Goal: Task Accomplishment & Management: Use online tool/utility

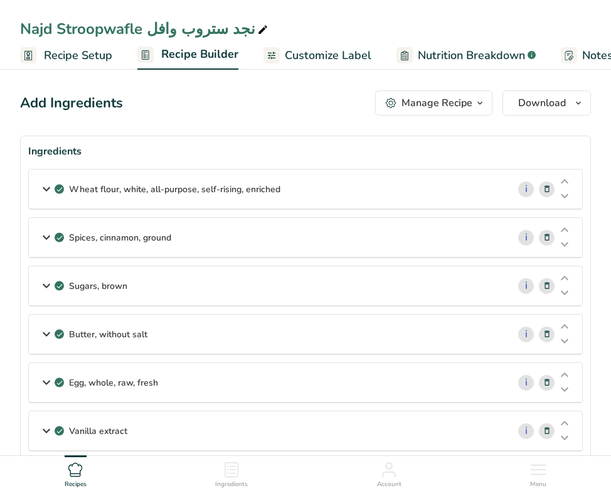
click at [80, 65] on link "Recipe Setup" at bounding box center [66, 55] width 92 height 28
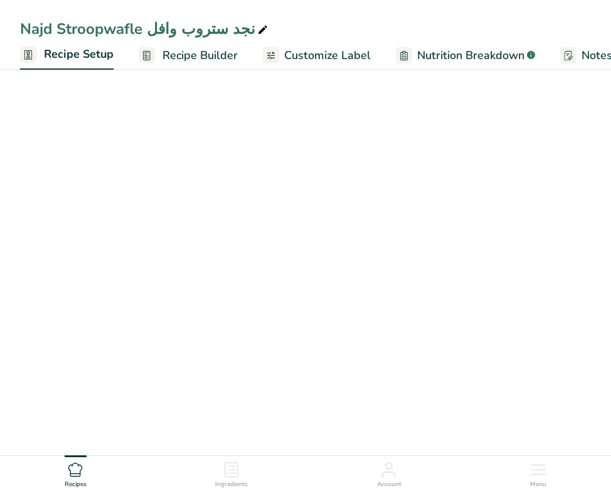
scroll to position [0, 4]
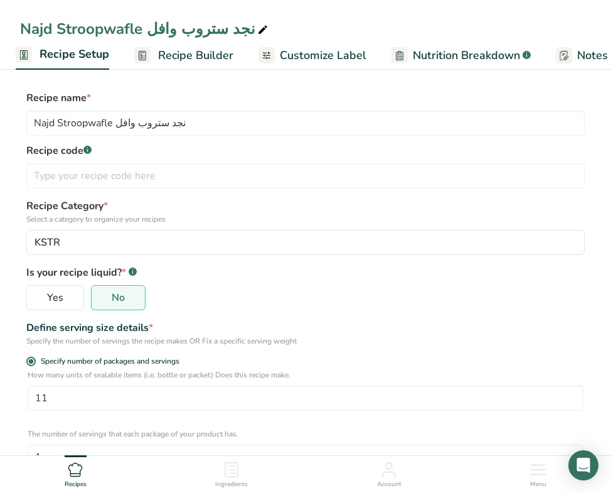
click at [0, 8] on div "Najd Stroopwafle نجد ستروب وافل Recipe Setup Recipe Builder Customize Label Nut…" at bounding box center [305, 35] width 611 height 70
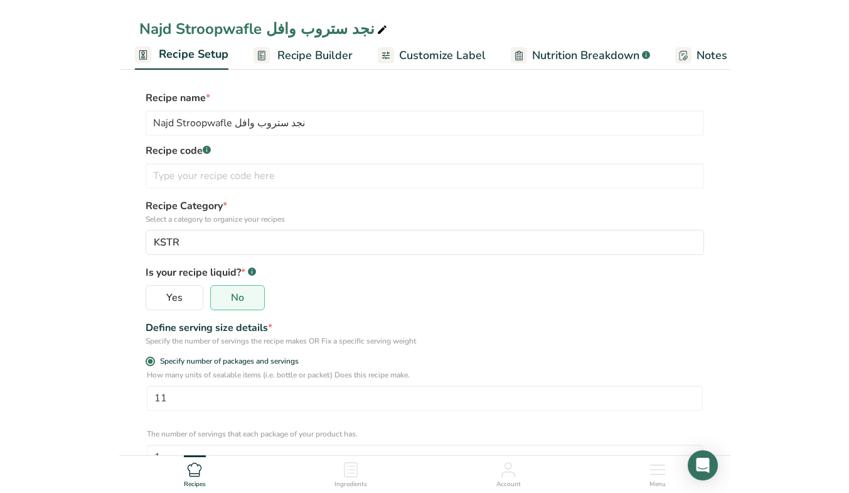
scroll to position [0, 0]
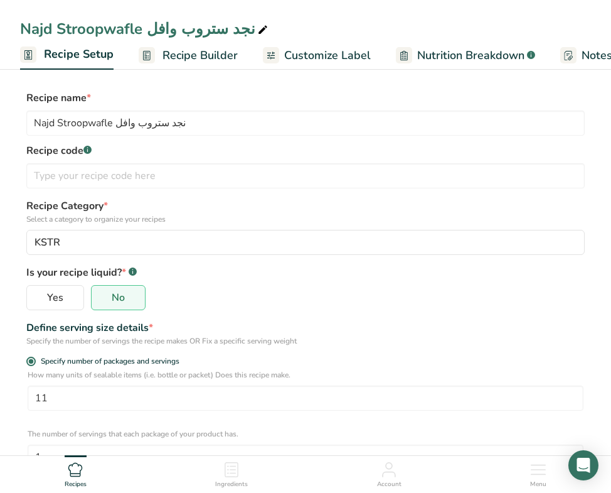
click at [0, 68] on ul "Recipe Setup Recipe Builder Customize Label Nutrition Breakdown .a-a{fill:#3473…" at bounding box center [422, 54] width 845 height 29
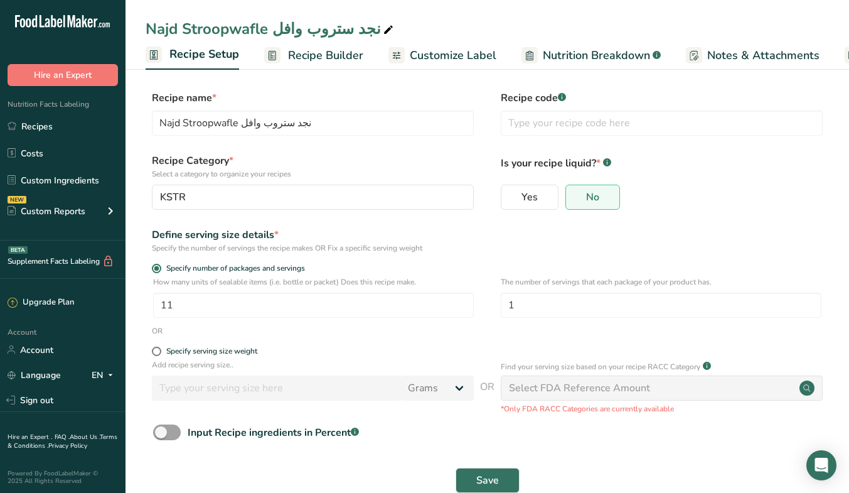
click at [61, 122] on link "Recipes" at bounding box center [63, 126] width 126 height 24
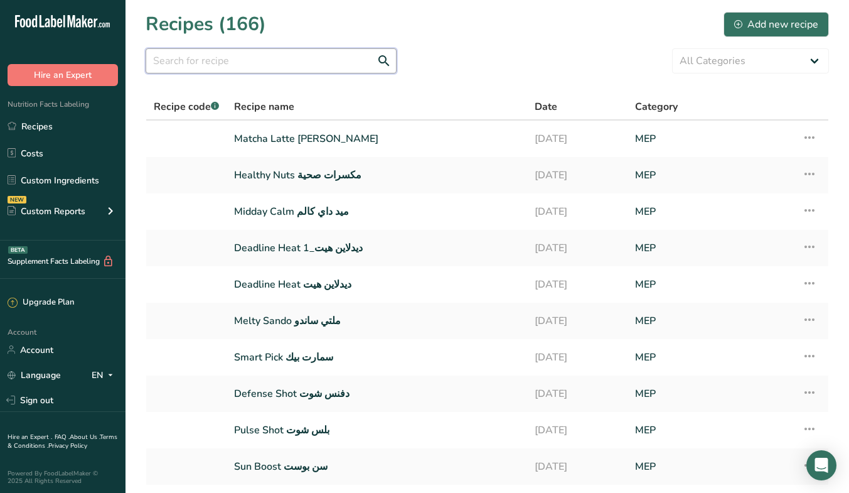
click at [233, 65] on input "text" at bounding box center [271, 60] width 251 height 25
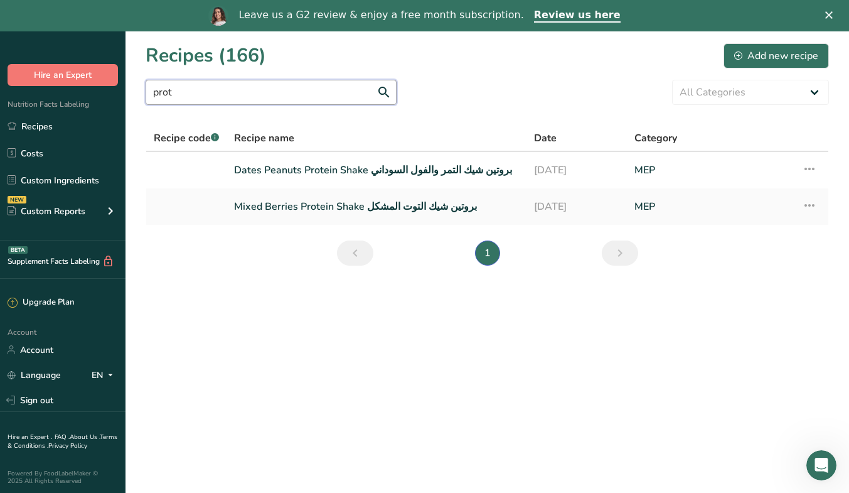
type input "prot"
click at [370, 167] on link "Dates Peanuts Protein Shake بروتين شيك التمر والفول السوداني" at bounding box center [376, 170] width 285 height 26
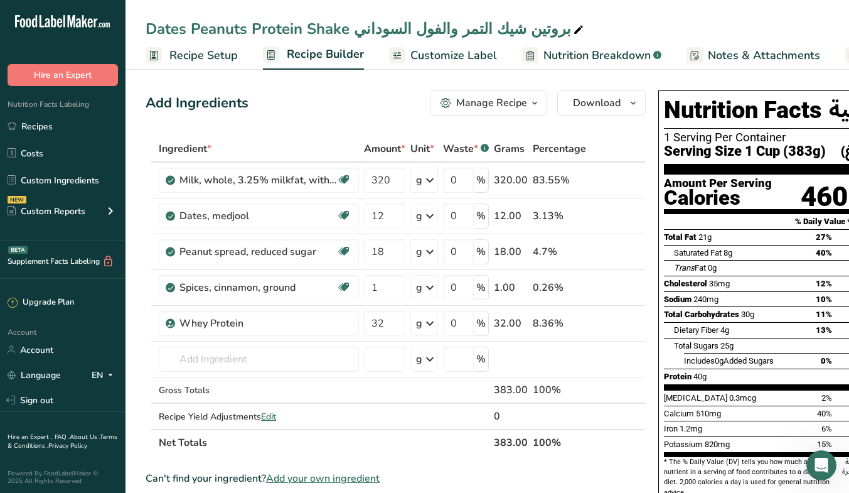
click at [206, 56] on span "Recipe Setup" at bounding box center [203, 55] width 68 height 17
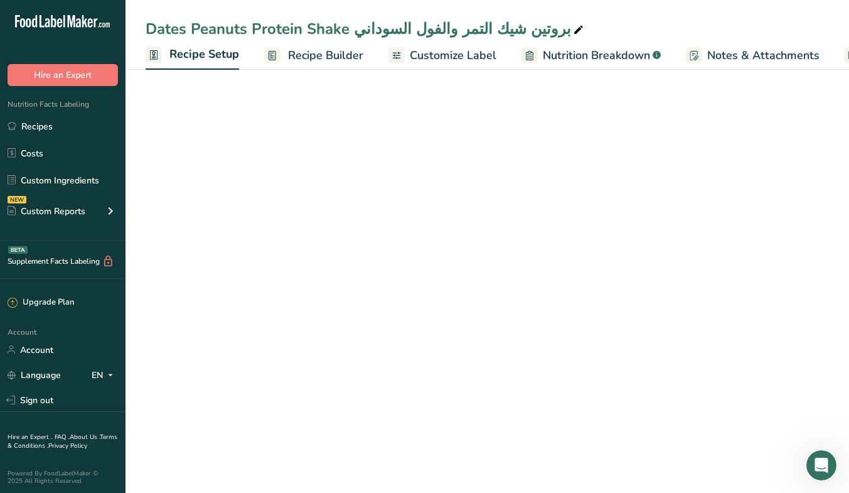
scroll to position [0, 4]
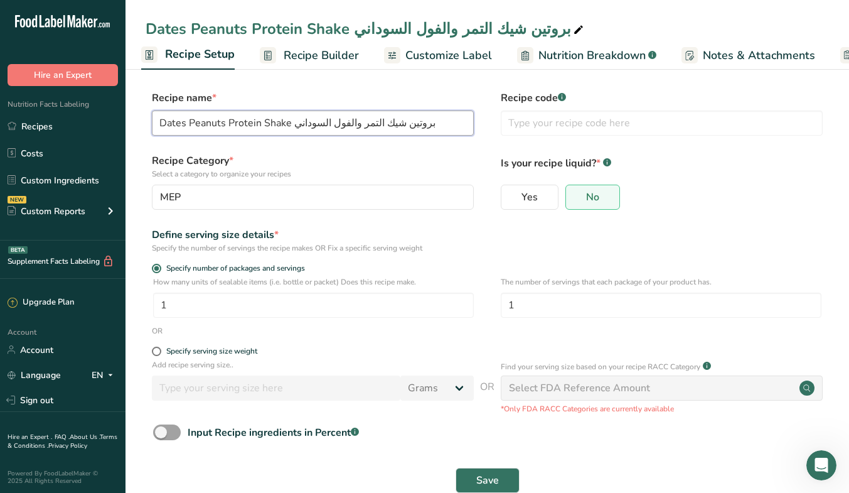
click at [211, 127] on input "Dates Peanuts Protein Shake بروتين شيك التمر والفول السوداني" at bounding box center [313, 122] width 322 height 25
drag, startPoint x: 322, startPoint y: 124, endPoint x: 274, endPoint y: 132, distance: 48.3
click at [274, 132] on input "Dates Nut Protein Shake بروتين شيك التمر والفول السوداني" at bounding box center [313, 122] width 322 height 25
type input "Dates Nut Protein Shake بروتين شيك التمر والمكسرات"
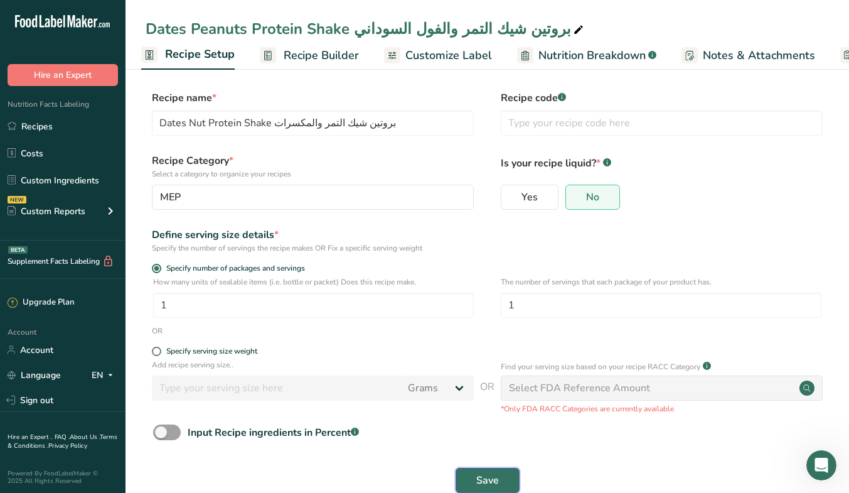
click at [492, 475] on span "Save" at bounding box center [487, 480] width 23 height 15
click at [489, 471] on button "Save" at bounding box center [488, 479] width 64 height 25
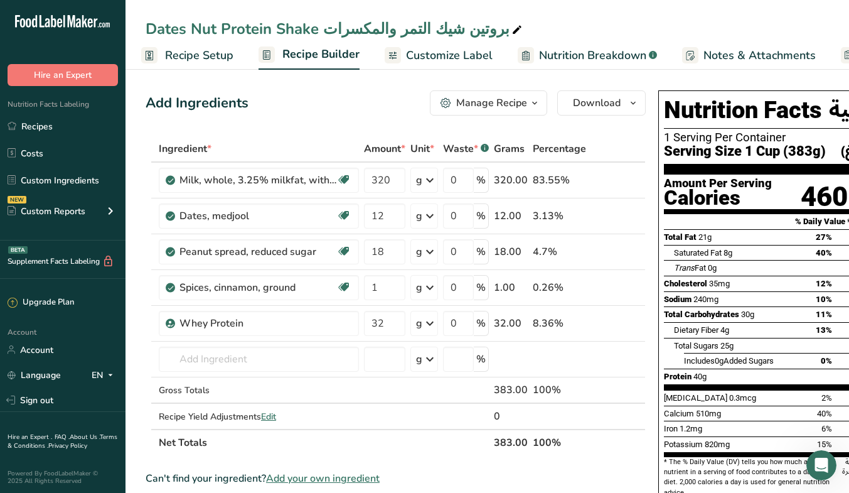
click at [427, 65] on link "Customize Label" at bounding box center [439, 55] width 108 height 28
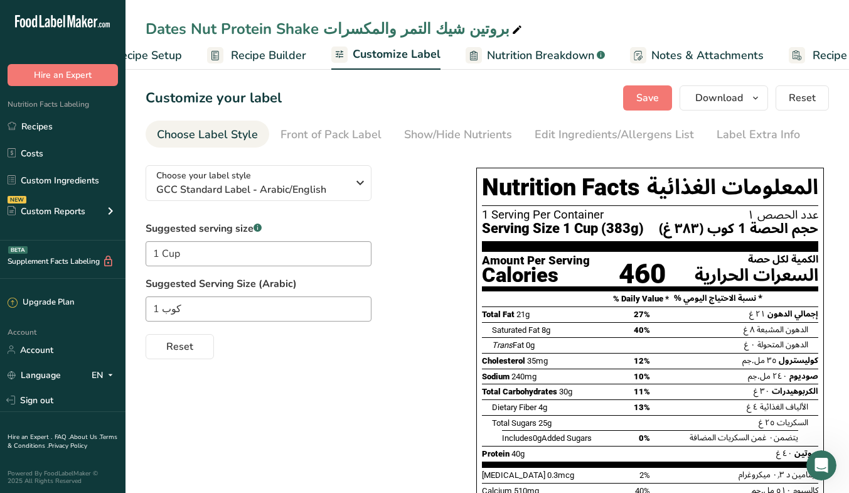
scroll to position [0, 116]
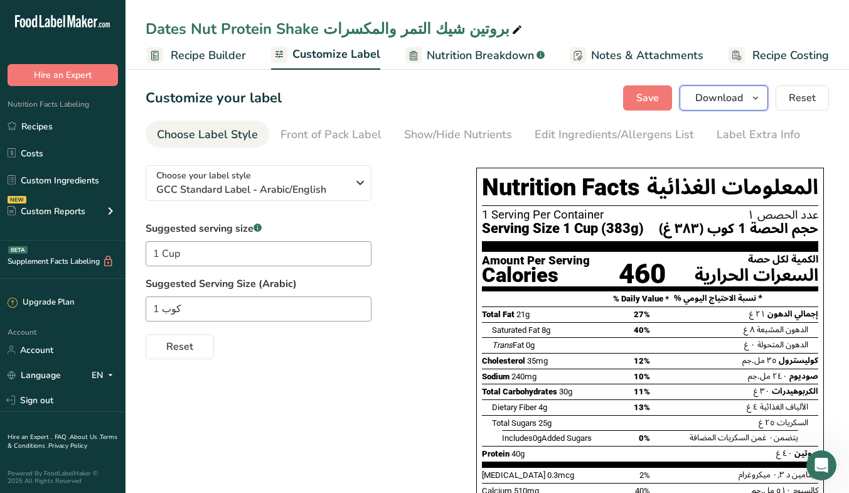
click at [611, 102] on button "Download" at bounding box center [724, 97] width 88 height 25
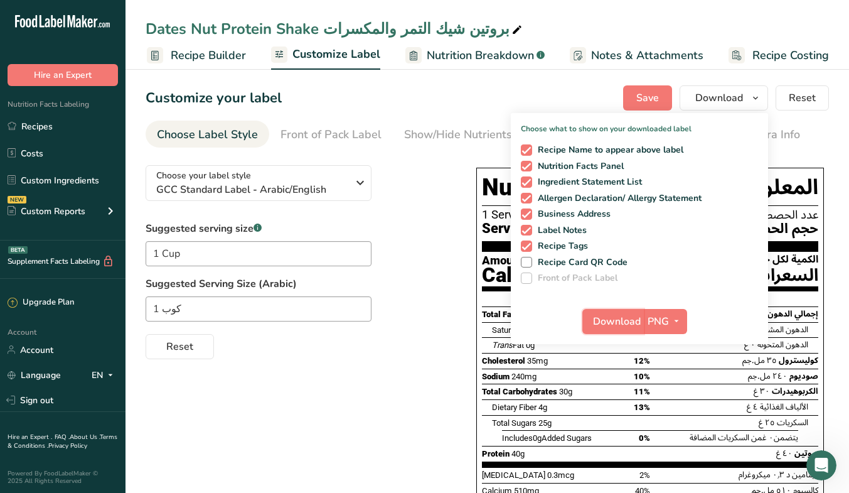
click at [610, 317] on span "Download" at bounding box center [617, 321] width 48 height 15
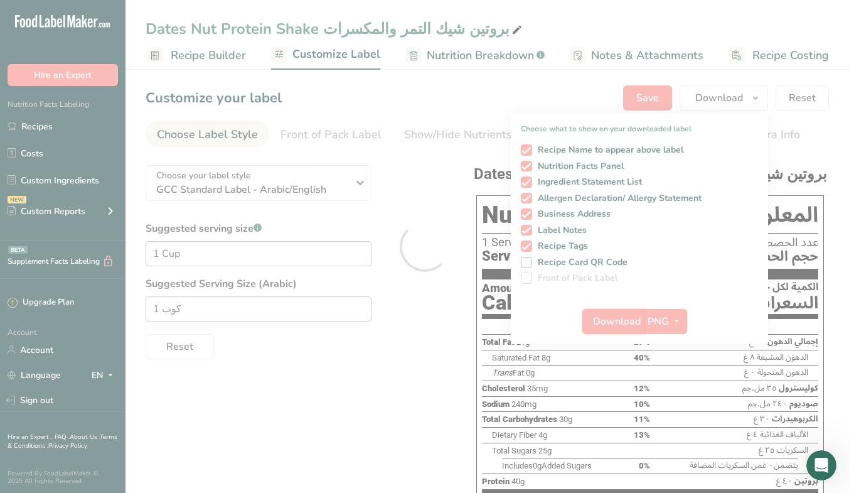
scroll to position [0, 0]
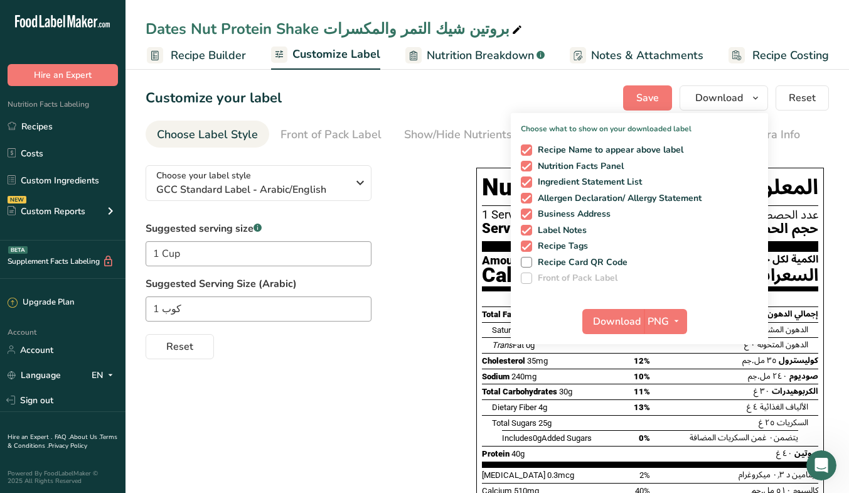
click at [326, 432] on div "Choose your label style GCC Standard Label - Arabic/English USA (FDA) Standard …" at bounding box center [487, 392] width 683 height 475
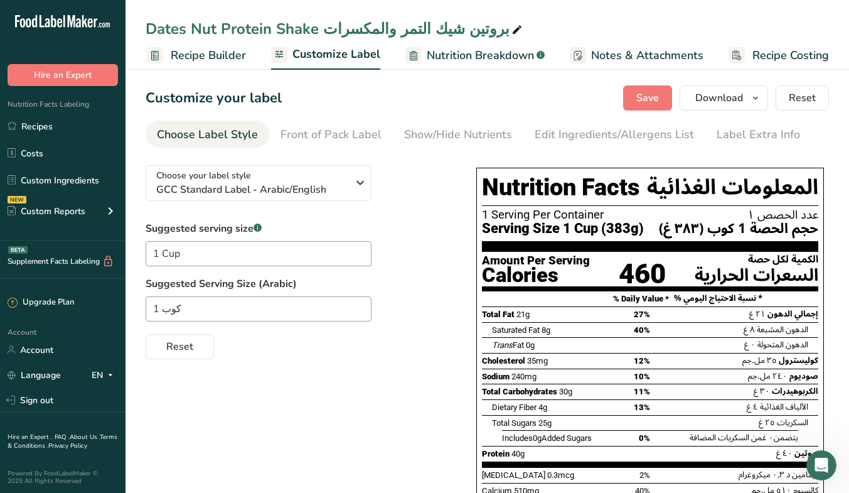
click at [32, 119] on link "Recipes" at bounding box center [63, 126] width 126 height 24
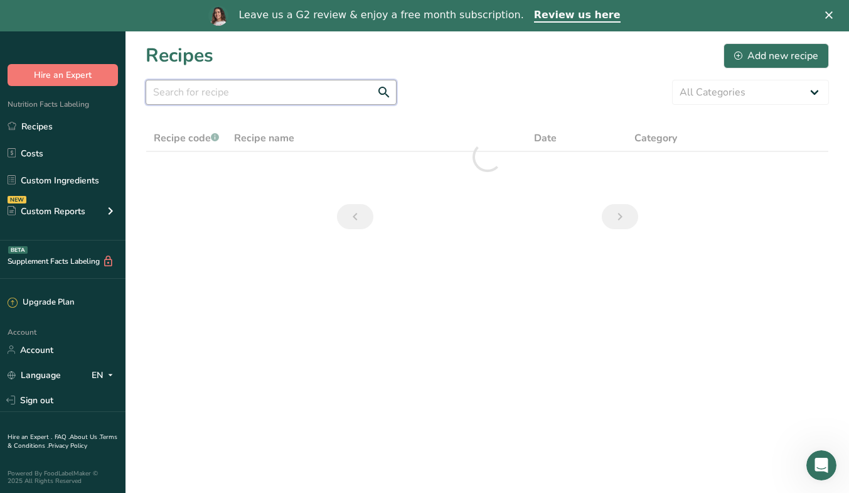
click at [242, 88] on input "text" at bounding box center [271, 92] width 251 height 25
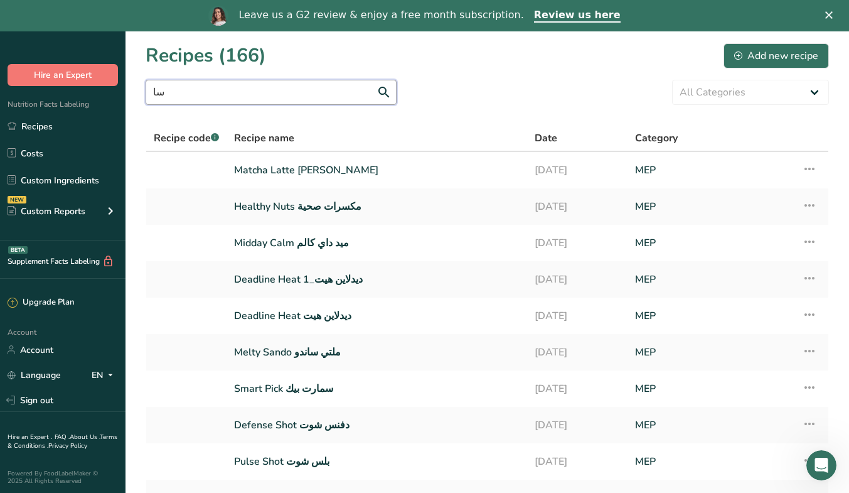
type input "س"
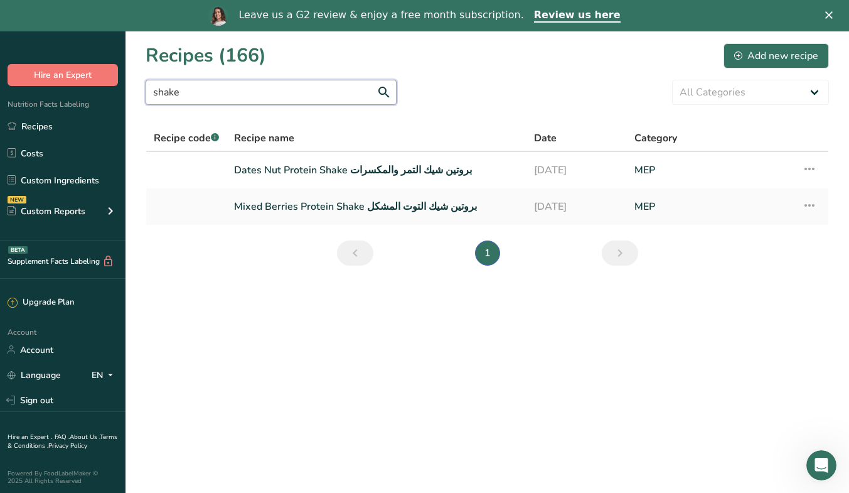
type input "shake"
click at [362, 212] on link "Mixed Berries Protein Shake بروتين شيك التوت المشكل" at bounding box center [376, 206] width 285 height 26
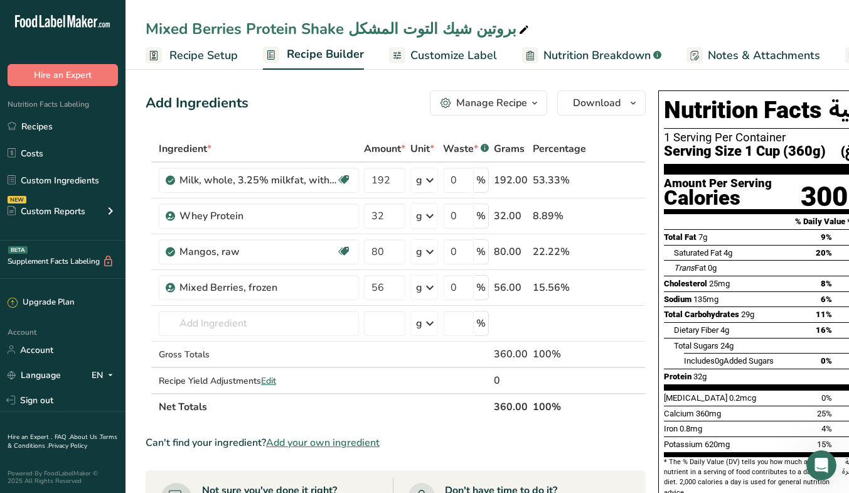
click at [452, 68] on link "Customize Label" at bounding box center [443, 55] width 108 height 28
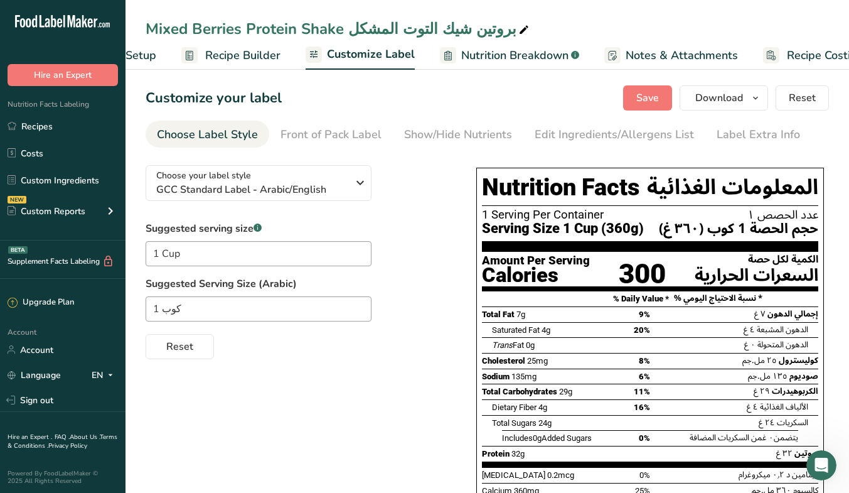
scroll to position [0, 116]
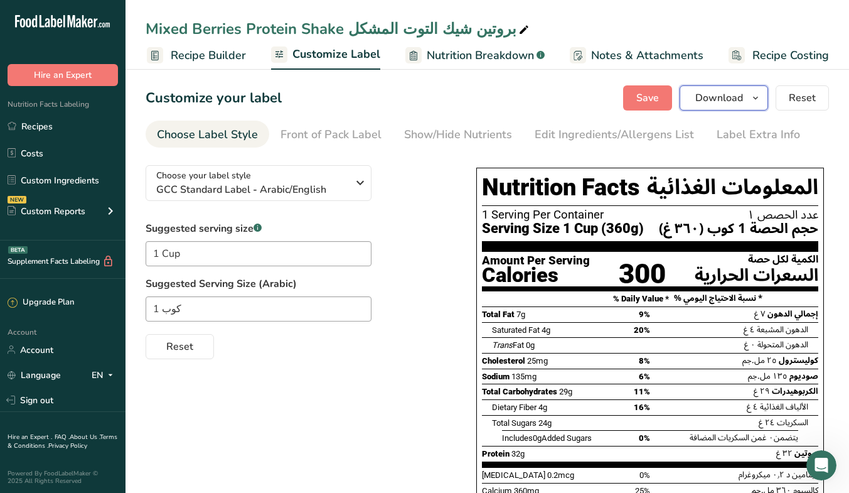
click at [611, 105] on icon "button" at bounding box center [756, 98] width 10 height 16
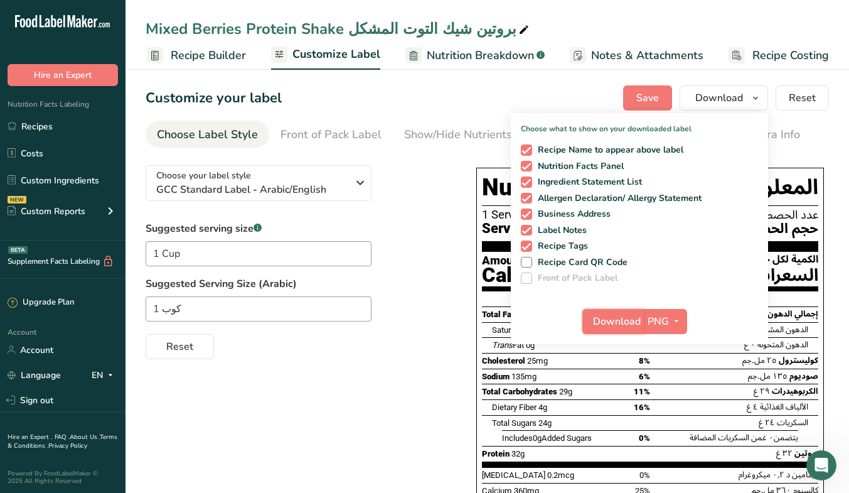
click at [611, 326] on span "Download" at bounding box center [617, 321] width 48 height 15
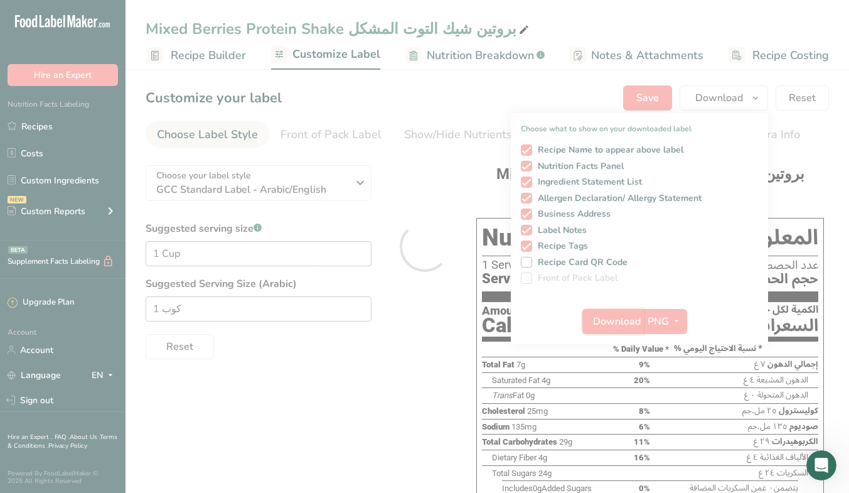
scroll to position [0, 0]
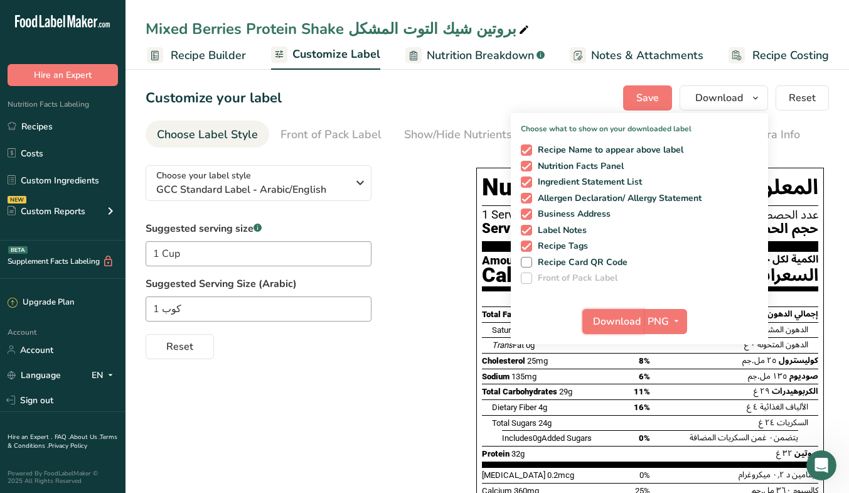
click at [611, 323] on span "Download" at bounding box center [617, 321] width 48 height 15
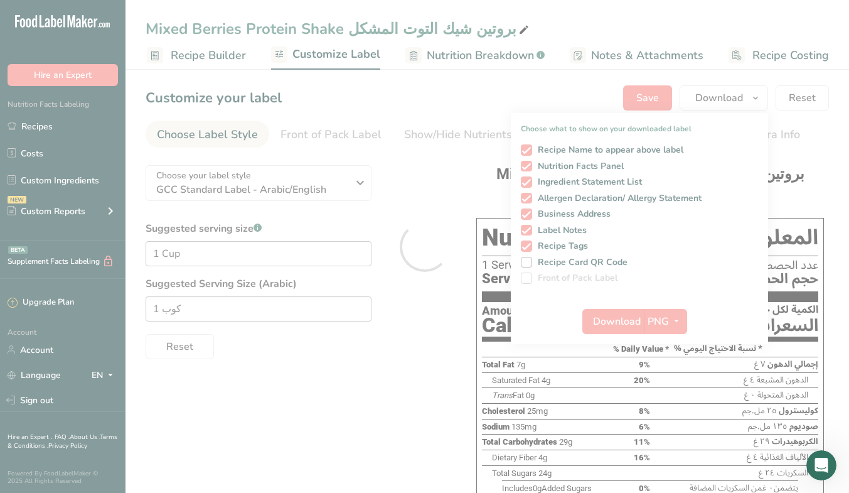
click at [429, 302] on div at bounding box center [424, 246] width 849 height 493
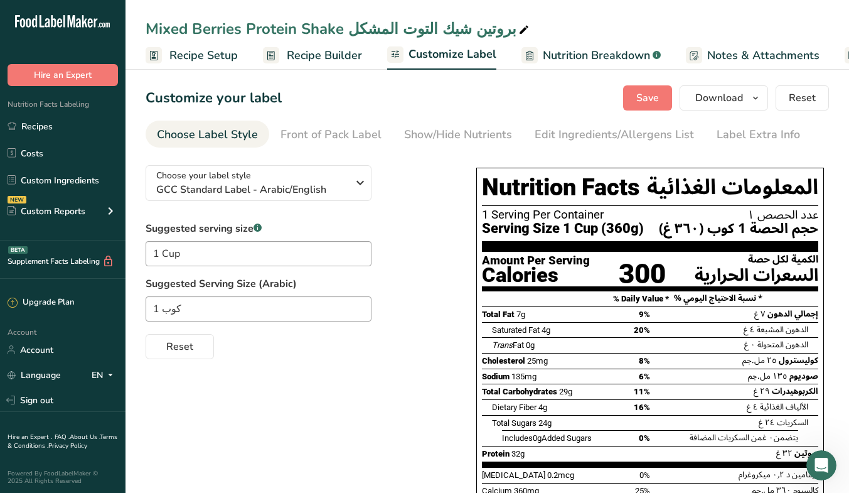
scroll to position [0, 116]
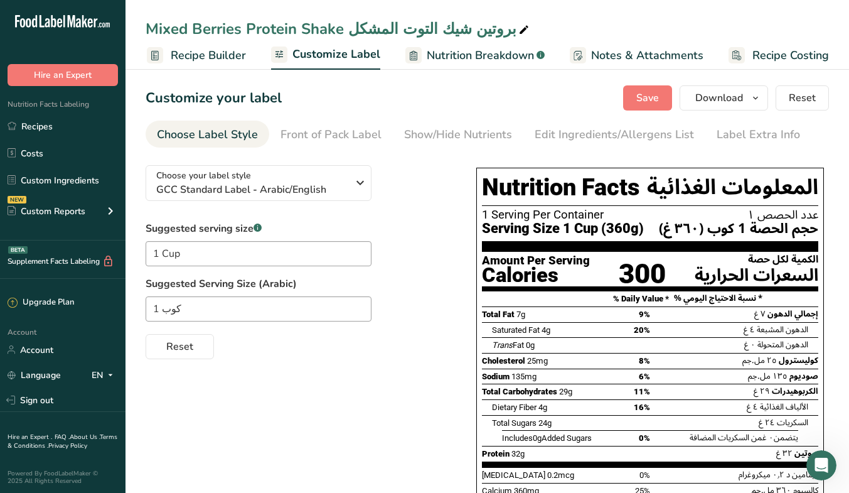
click at [53, 131] on link "Recipes" at bounding box center [63, 126] width 126 height 24
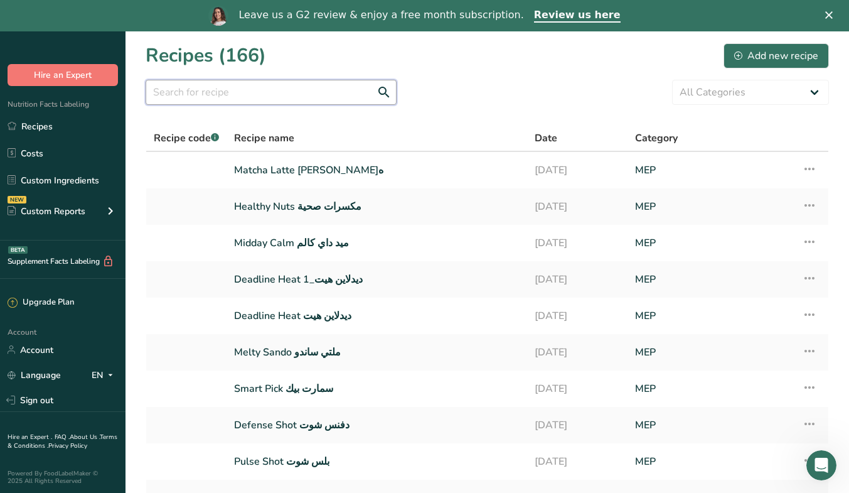
click at [213, 99] on input "text" at bounding box center [271, 92] width 251 height 25
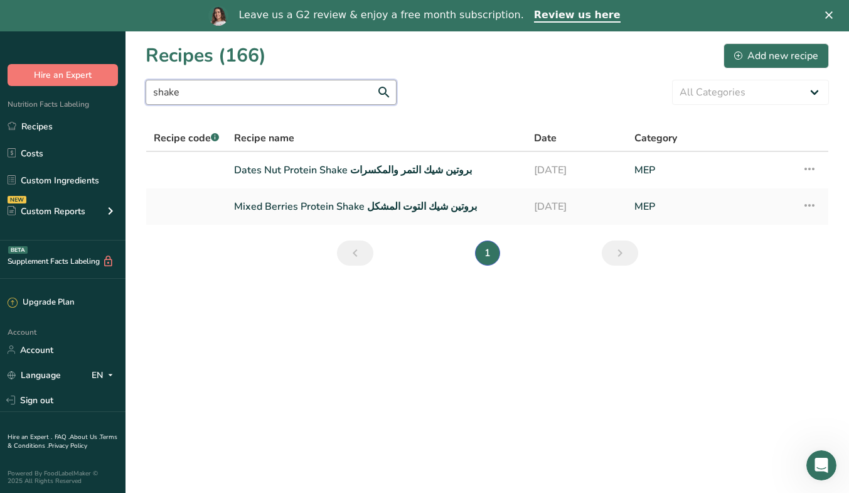
type input "shake"
click at [330, 173] on link "Dates Nut Protein Shake بروتين شيك التمر والمكسرات" at bounding box center [376, 170] width 285 height 26
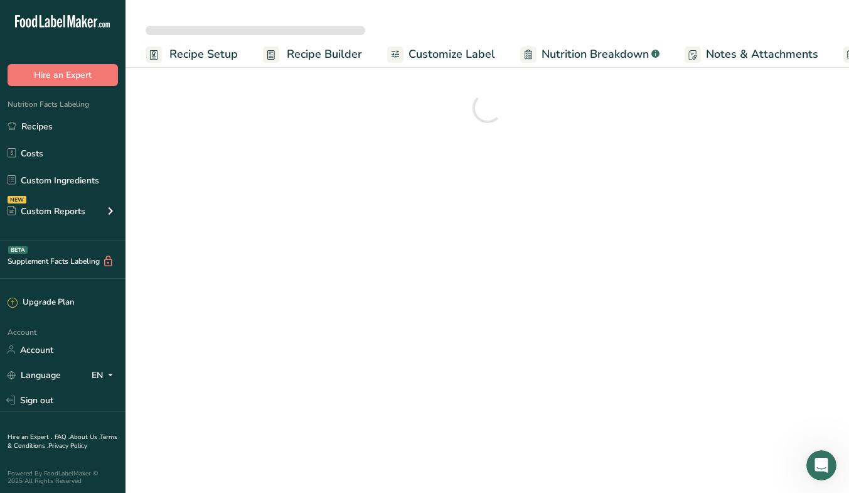
click at [429, 50] on span "Customize Label" at bounding box center [452, 54] width 87 height 17
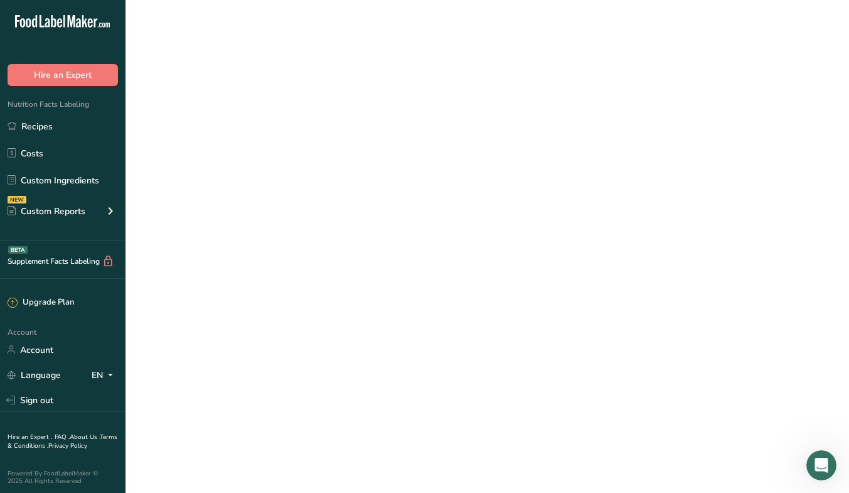
scroll to position [0, 61]
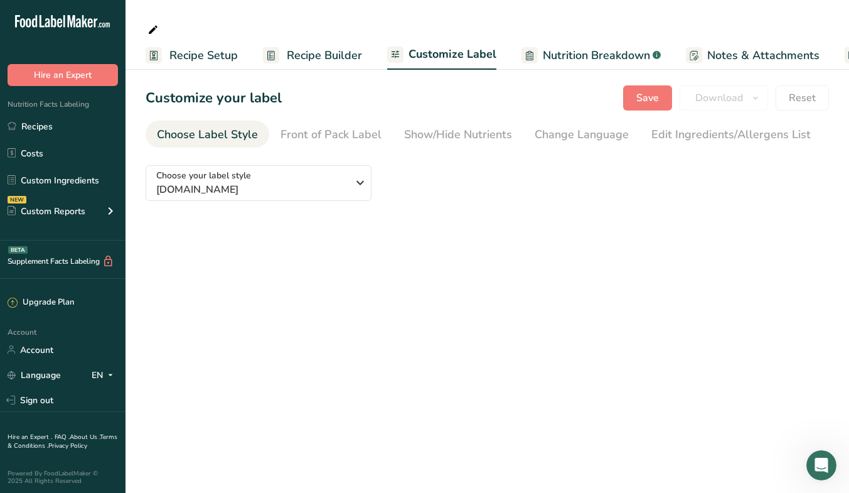
click at [542, 93] on div "Customize your label Save Download Choose what to show on your downloaded label…" at bounding box center [487, 97] width 683 height 25
click at [208, 57] on span "Recipe Setup" at bounding box center [203, 55] width 68 height 17
click at [43, 129] on link "Recipes" at bounding box center [63, 126] width 126 height 24
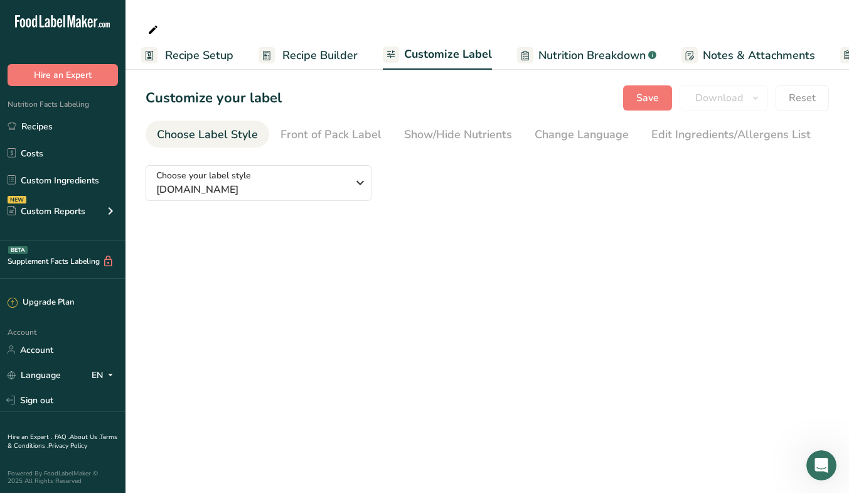
click at [43, 129] on link "Recipes" at bounding box center [63, 126] width 126 height 24
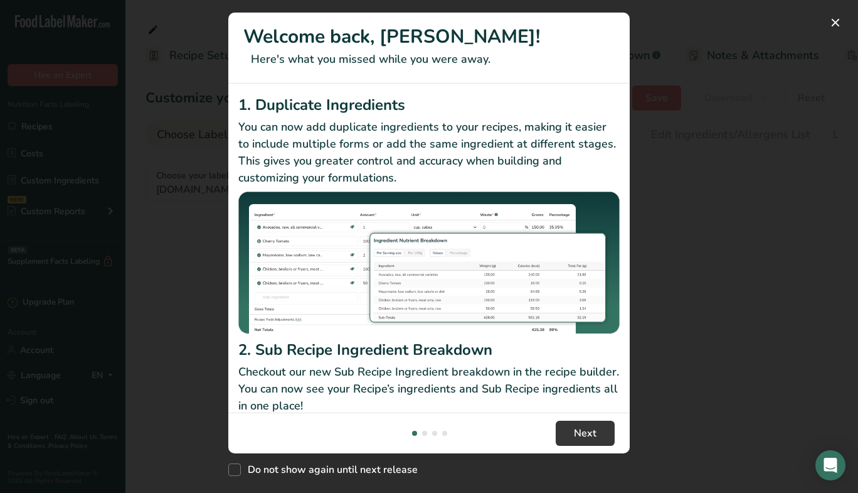
click at [746, 224] on div "New Features" at bounding box center [429, 246] width 858 height 493
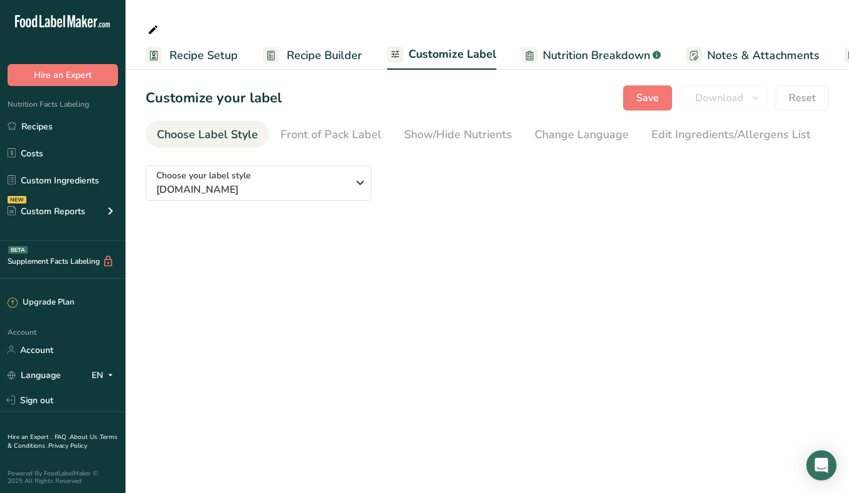
click at [18, 120] on link "Recipes" at bounding box center [63, 126] width 126 height 24
click at [46, 122] on link "Recipes" at bounding box center [63, 126] width 126 height 24
click at [314, 60] on span "Recipe Builder" at bounding box center [324, 55] width 75 height 17
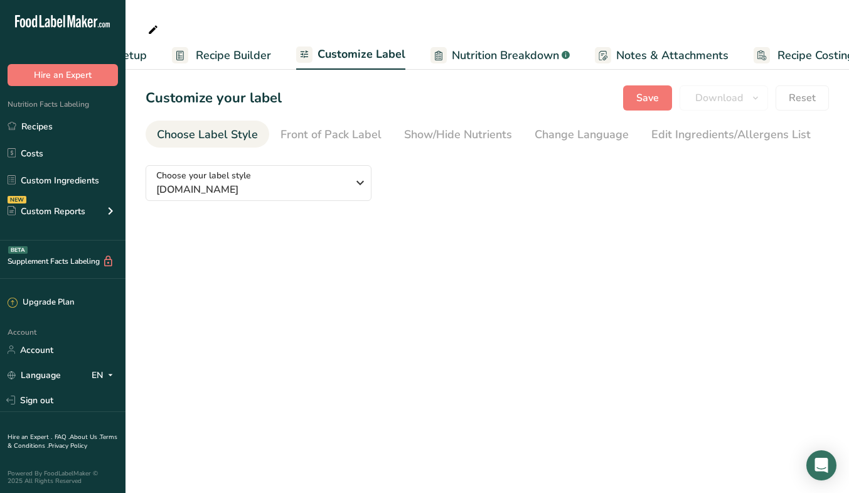
scroll to position [0, 116]
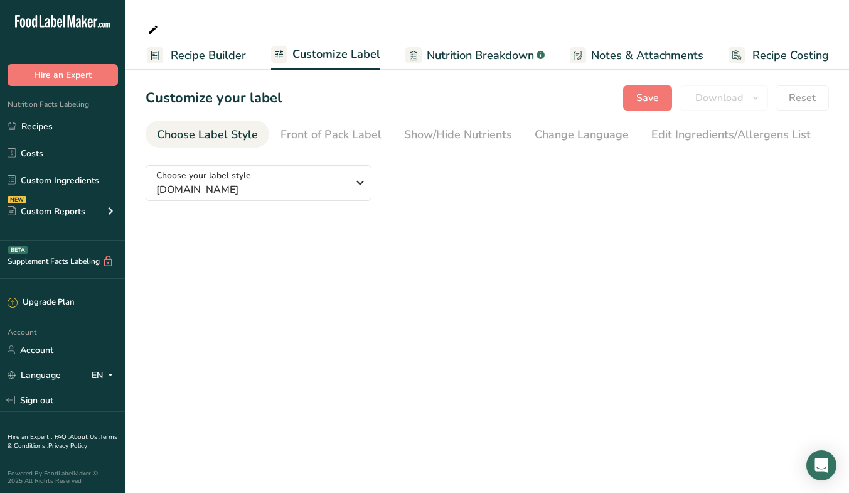
click at [185, 54] on span "Recipe Builder" at bounding box center [208, 55] width 75 height 17
click at [54, 126] on link "Recipes" at bounding box center [63, 126] width 126 height 24
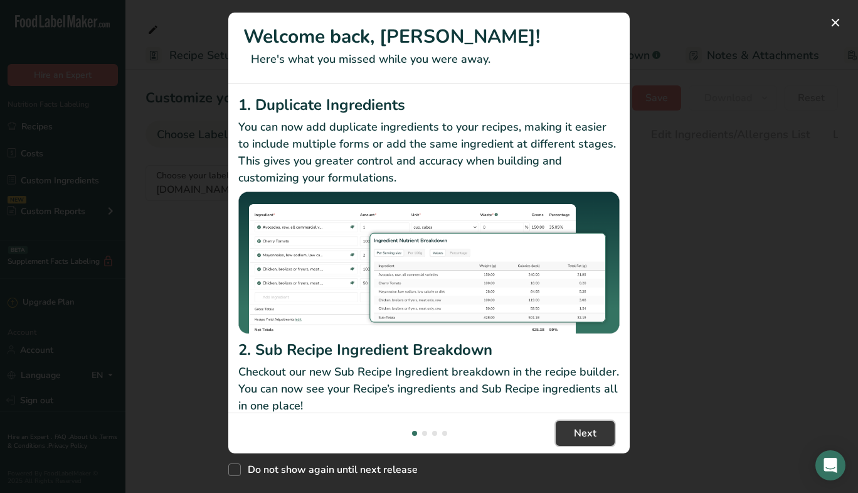
click at [587, 426] on span "Next" at bounding box center [585, 432] width 23 height 15
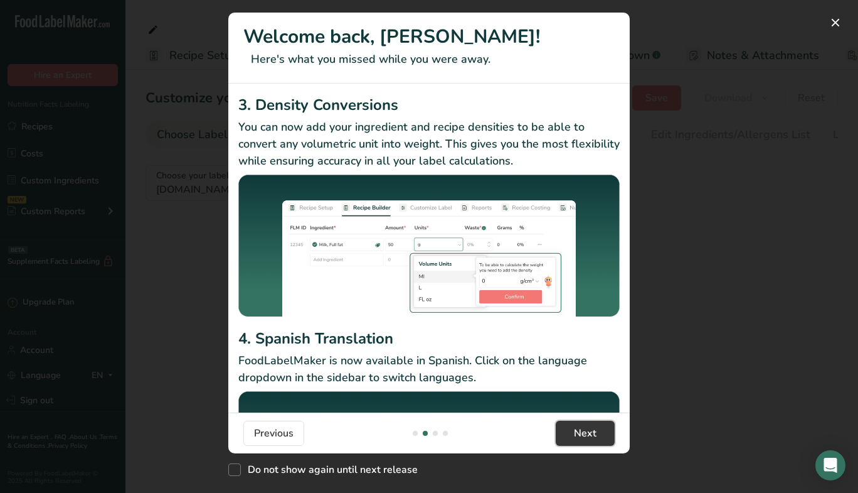
click at [587, 426] on span "Next" at bounding box center [585, 432] width 23 height 15
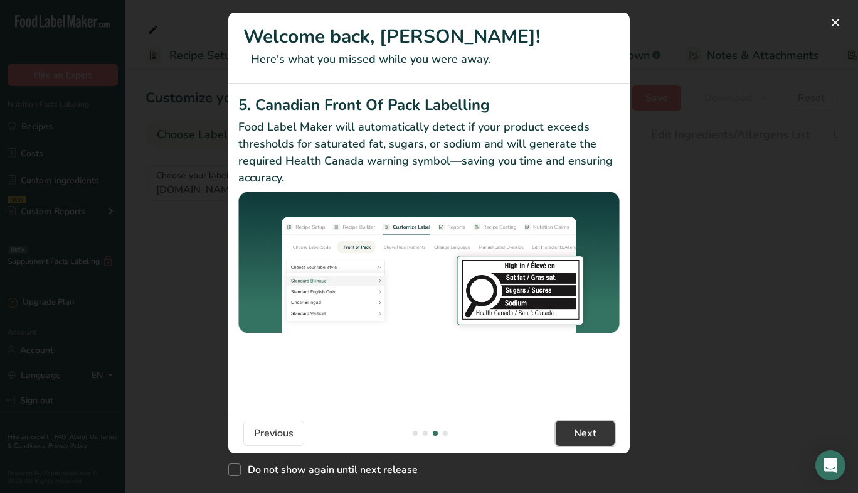
click at [587, 426] on span "Next" at bounding box center [585, 432] width 23 height 15
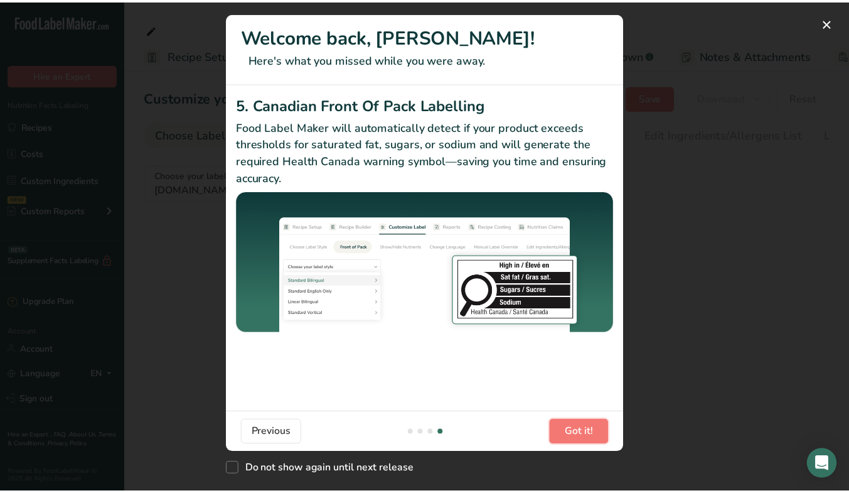
scroll to position [0, 1205]
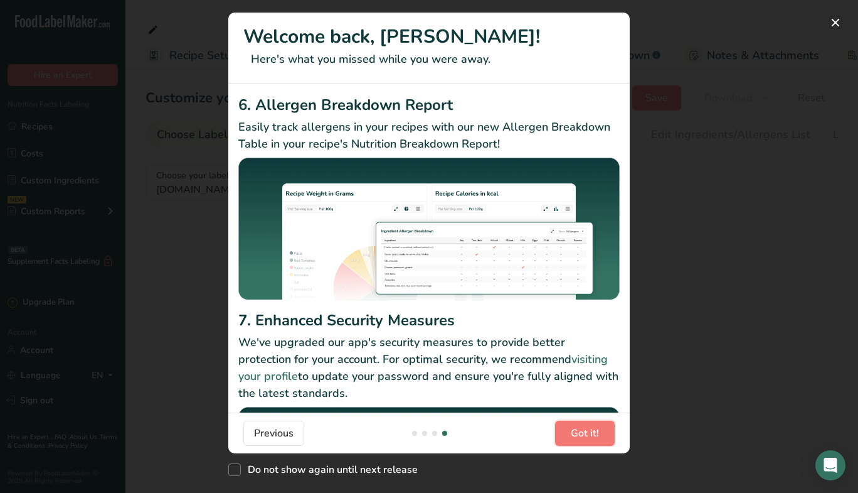
click at [587, 426] on span "Got it!" at bounding box center [585, 432] width 28 height 15
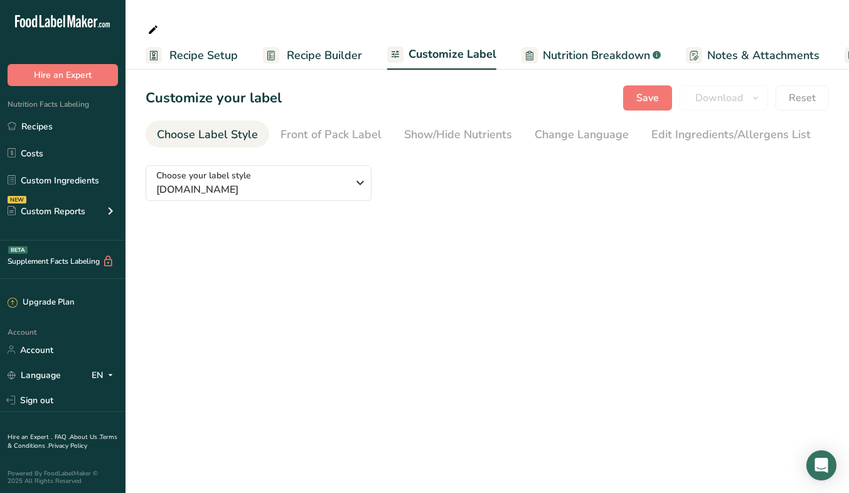
click at [587, 426] on main "Recipe Setup Recipe Builder Customize Label Nutrition Breakdown .a-a{fill:#3473…" at bounding box center [424, 246] width 849 height 493
click at [58, 132] on link "Recipes" at bounding box center [63, 126] width 126 height 24
click at [41, 124] on link "Recipes" at bounding box center [63, 126] width 126 height 24
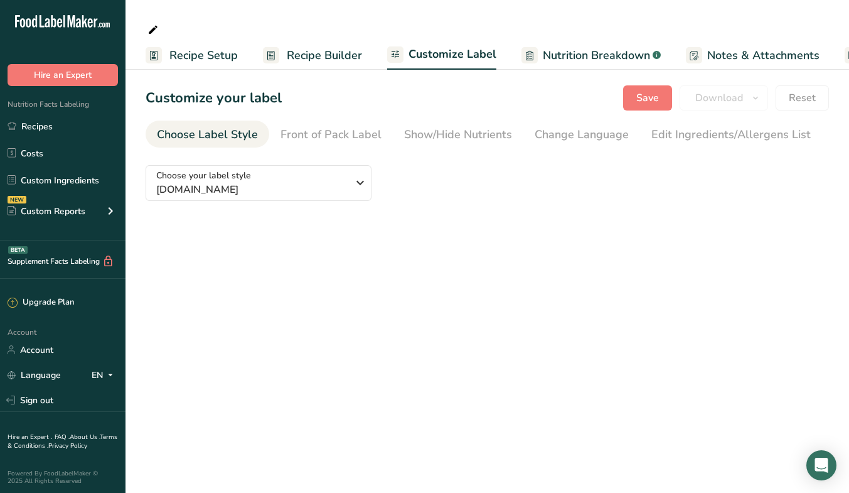
click at [41, 124] on link "Recipes" at bounding box center [63, 126] width 126 height 24
click at [759, 53] on span "Notes & Attachments" at bounding box center [763, 55] width 112 height 17
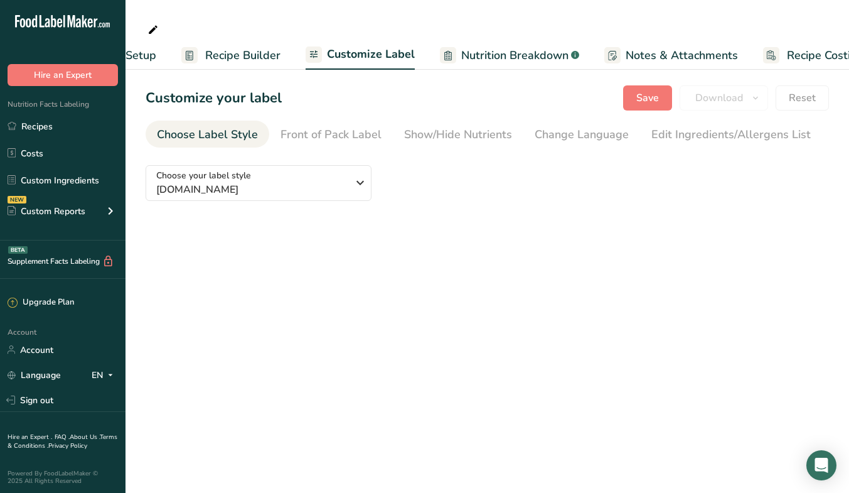
scroll to position [0, 116]
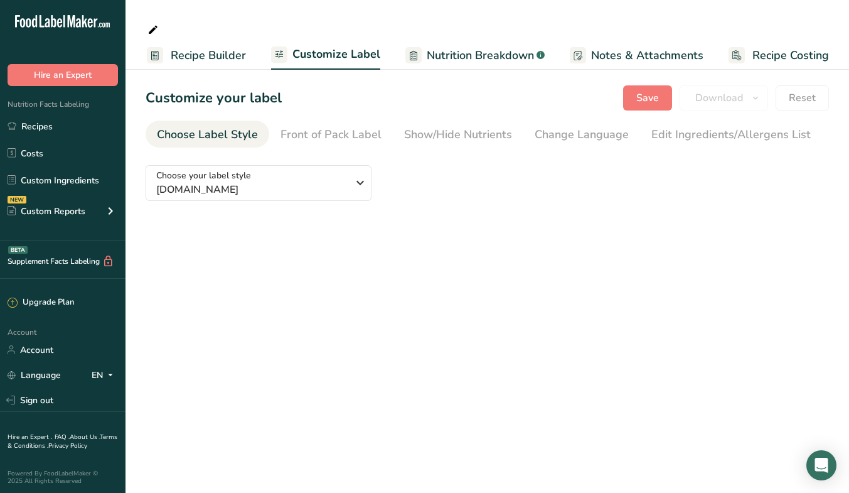
click at [37, 131] on link "Recipes" at bounding box center [63, 126] width 126 height 24
click at [36, 152] on link "Costs" at bounding box center [63, 153] width 126 height 24
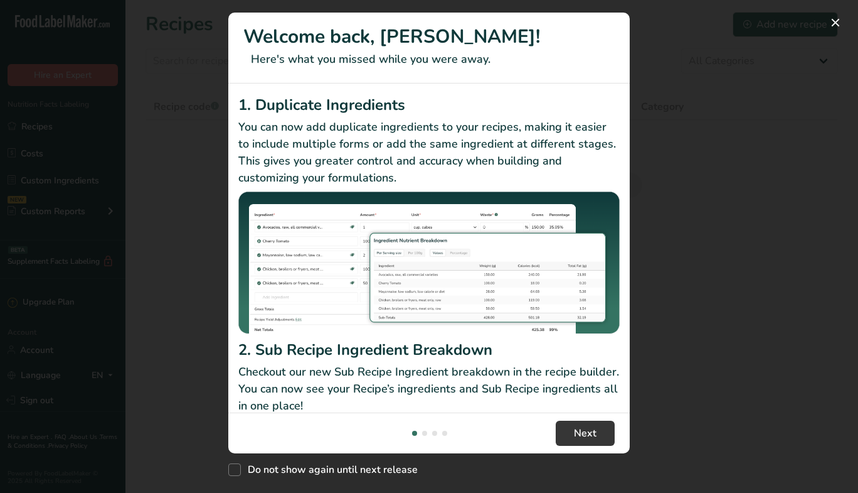
click at [43, 118] on div "New Features" at bounding box center [429, 246] width 858 height 493
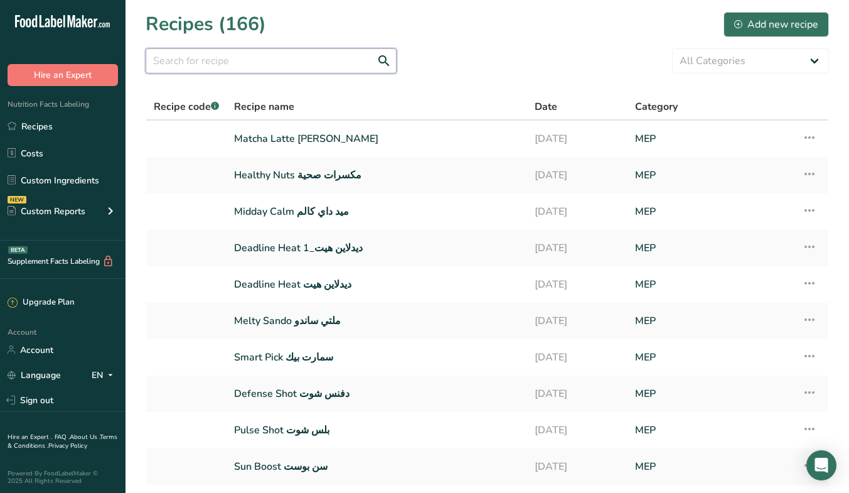
click at [274, 67] on input "text" at bounding box center [271, 60] width 251 height 25
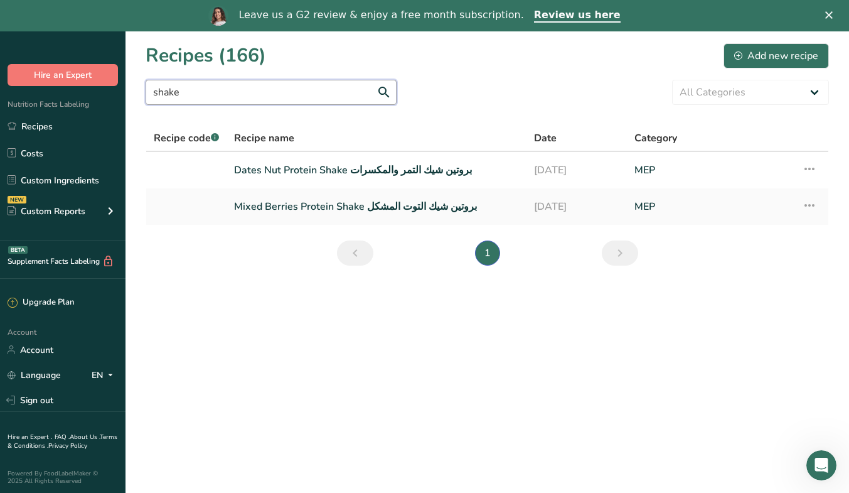
type input "shake"
click at [324, 178] on link "Dates Nut Protein Shake بروتين شيك التمر والمكسرات" at bounding box center [376, 170] width 285 height 26
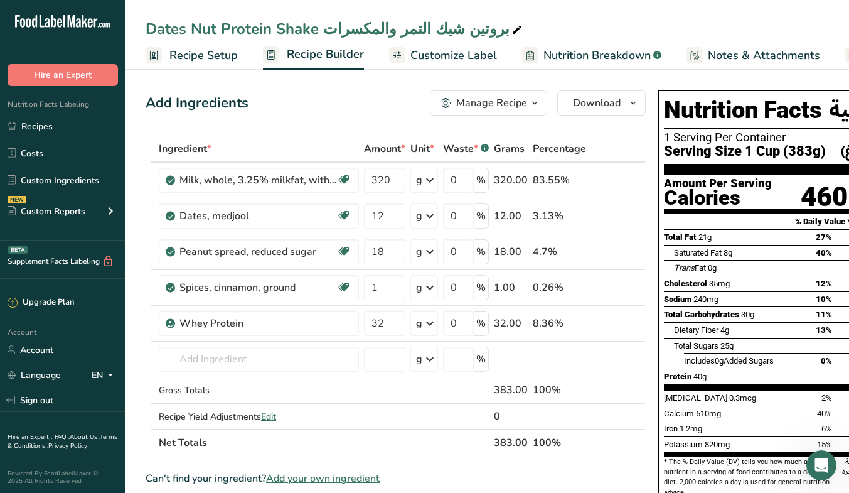
click at [473, 61] on span "Customize Label" at bounding box center [453, 55] width 87 height 17
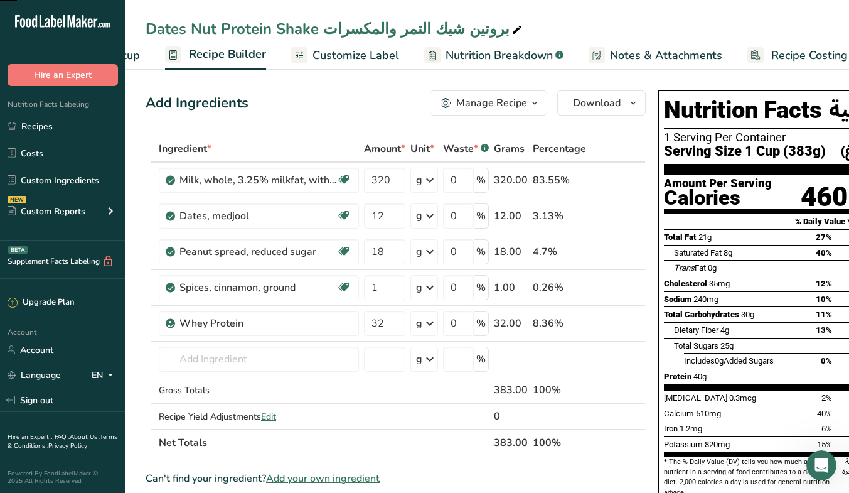
scroll to position [0, 116]
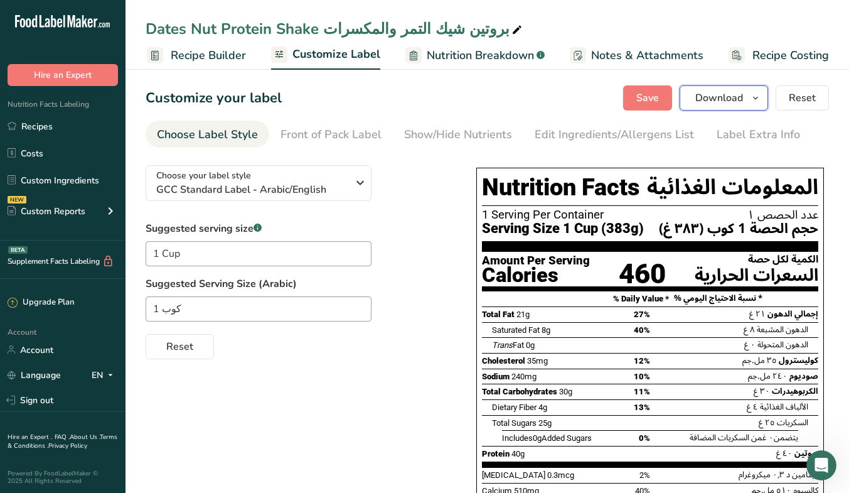
click at [737, 100] on span "Download" at bounding box center [719, 97] width 48 height 15
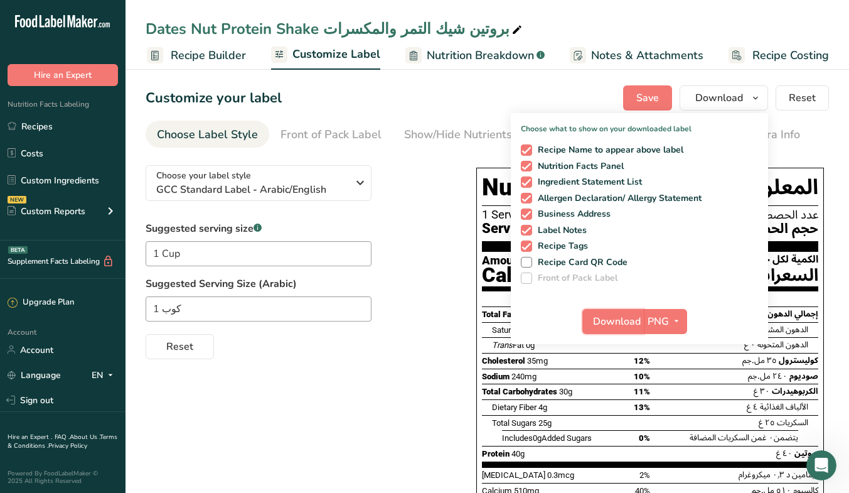
click at [612, 326] on span "Download" at bounding box center [617, 321] width 48 height 15
click at [441, 380] on div "Choose your label style GCC Standard Label - Arabic/English USA (FDA) Standard …" at bounding box center [487, 392] width 683 height 475
